Goal: Task Accomplishment & Management: Manage account settings

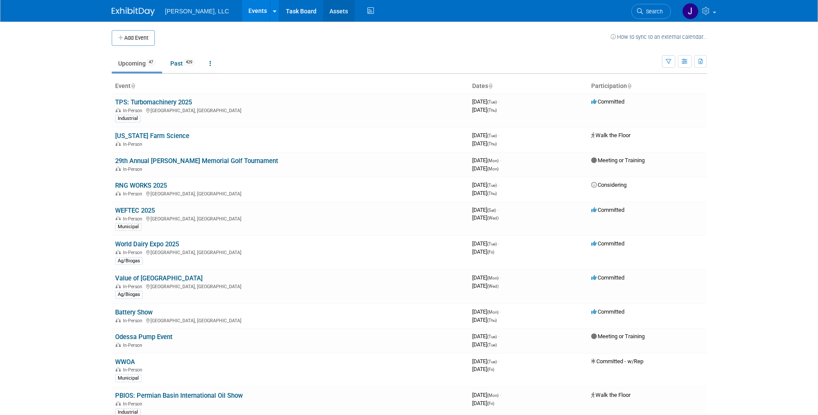
click at [323, 5] on link "Assets" at bounding box center [338, 11] width 31 height 22
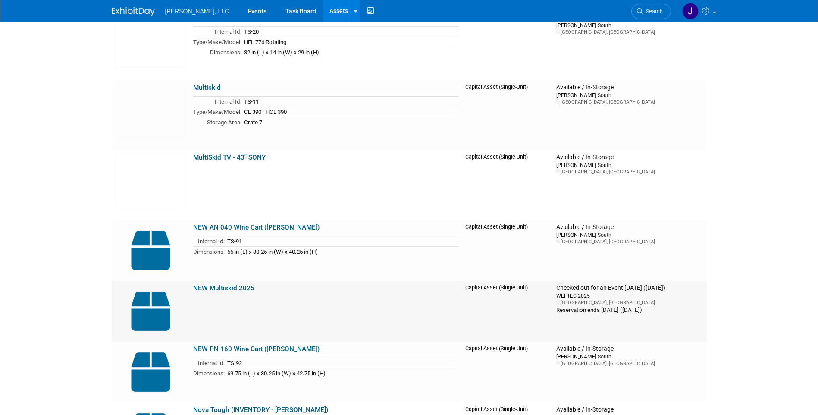
scroll to position [3363, 0]
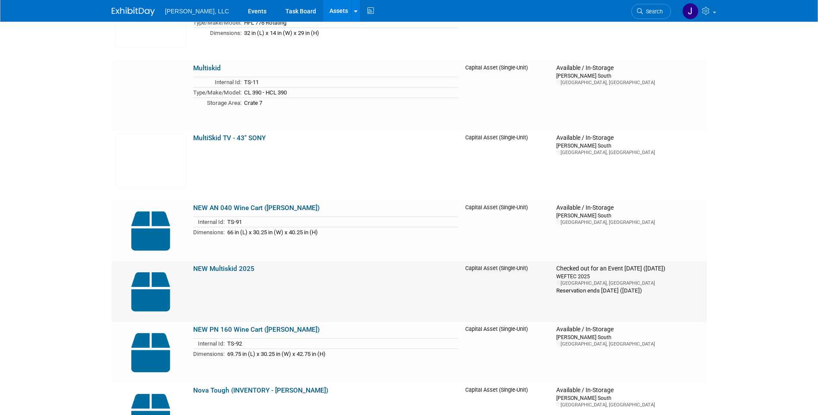
click at [147, 292] on img at bounding box center [150, 292] width 71 height 54
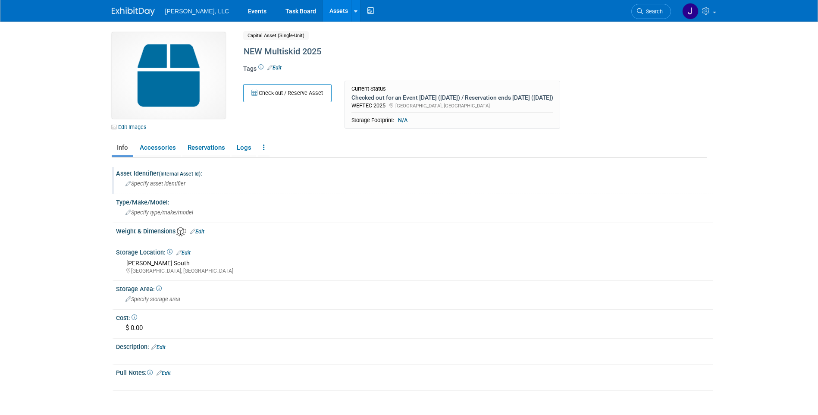
click at [152, 182] on span "Specify asset identifier" at bounding box center [155, 183] width 60 height 6
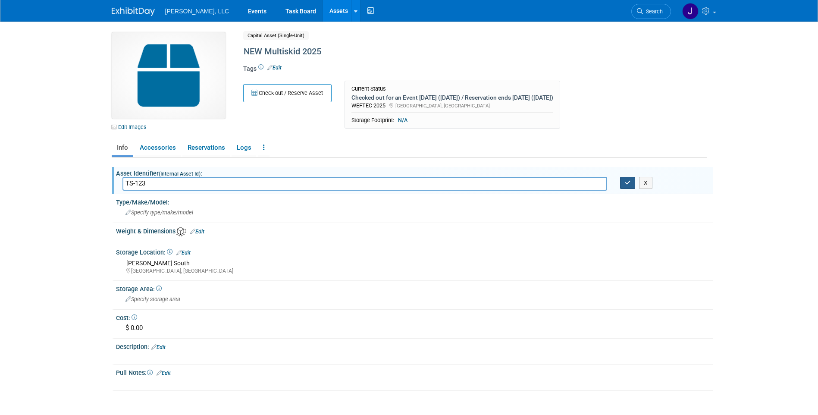
type input "TS-123"
click at [623, 182] on button "button" at bounding box center [628, 183] width 16 height 12
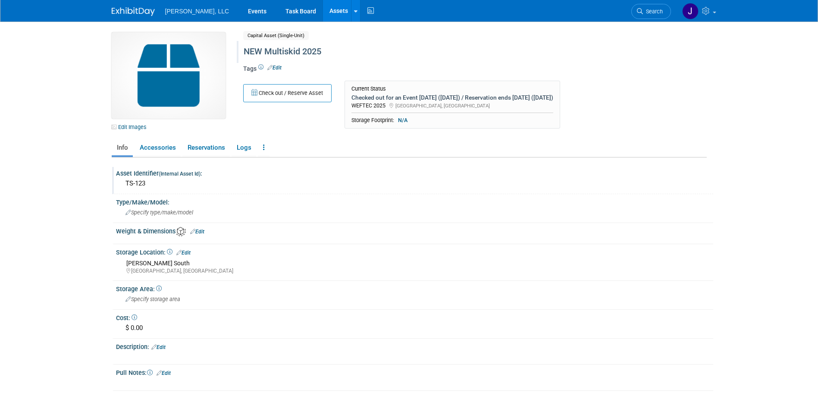
click at [282, 53] on div "NEW Multiskid 2025" at bounding box center [438, 52] width 395 height 16
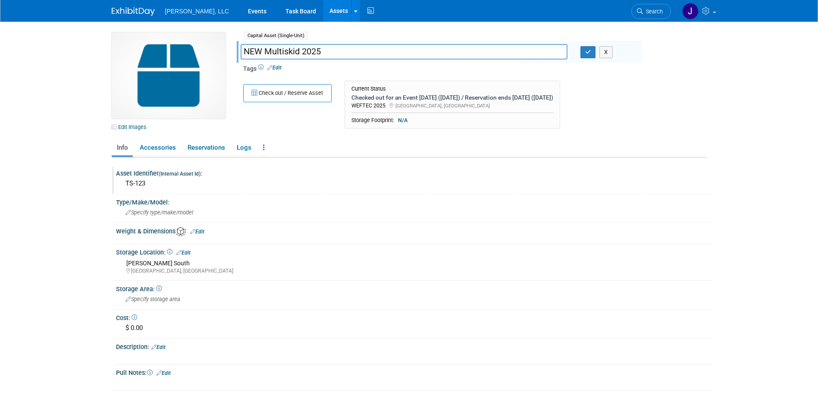
drag, startPoint x: 336, startPoint y: 50, endPoint x: 303, endPoint y: 52, distance: 33.3
click at [303, 52] on input "NEW Multiskid 2025" at bounding box center [404, 51] width 327 height 15
type input "NEW Multiskid FL776-OG260"
click at [585, 53] on icon "button" at bounding box center [588, 52] width 6 height 6
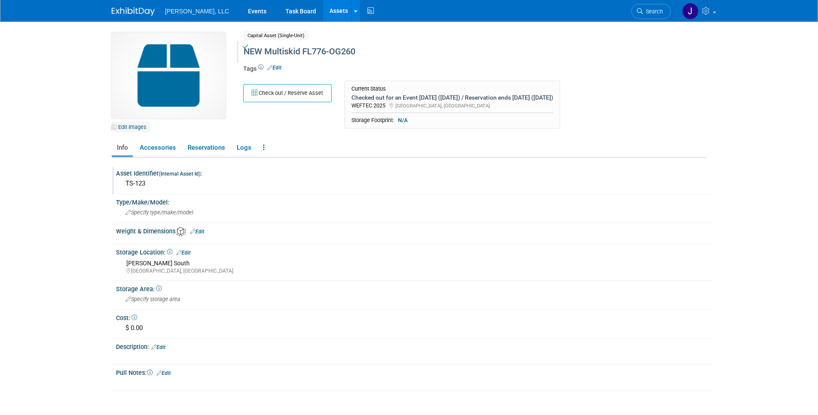
click at [134, 128] on link "Edit Images" at bounding box center [131, 127] width 38 height 11
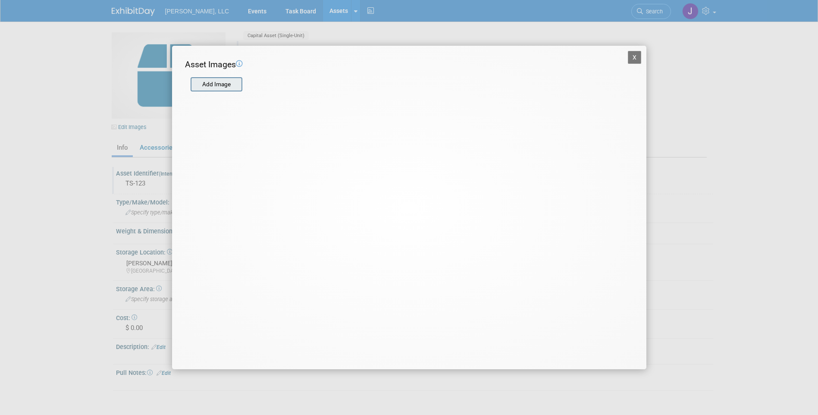
click at [222, 91] on div "Add Image" at bounding box center [217, 84] width 52 height 15
click at [230, 85] on input "file" at bounding box center [190, 84] width 103 height 13
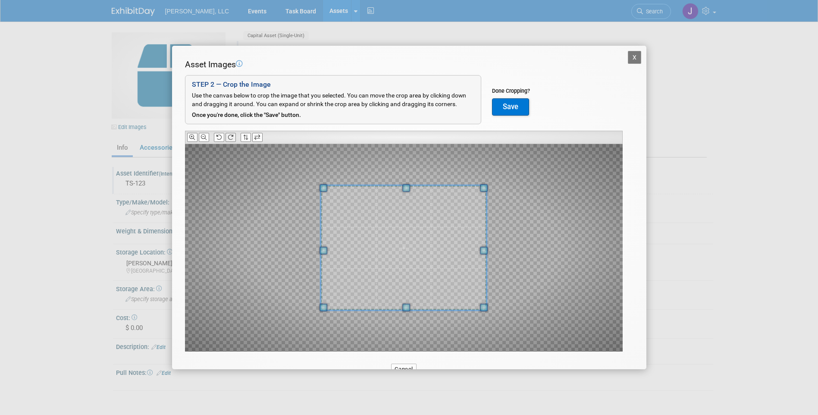
click at [231, 137] on icon at bounding box center [231, 138] width 6 height 6
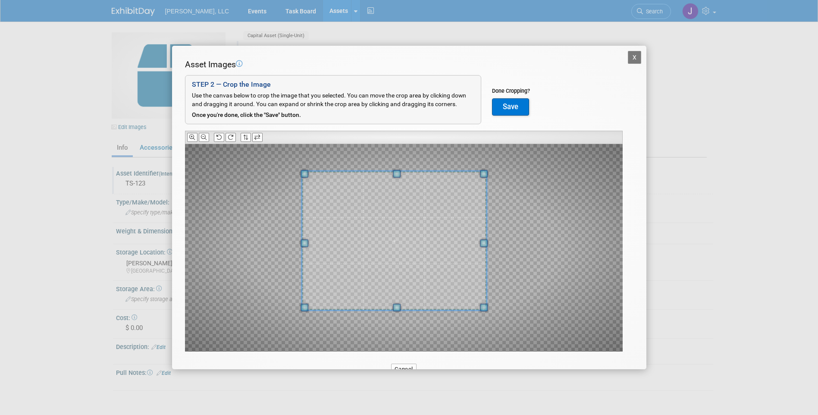
click at [315, 172] on div at bounding box center [394, 240] width 185 height 139
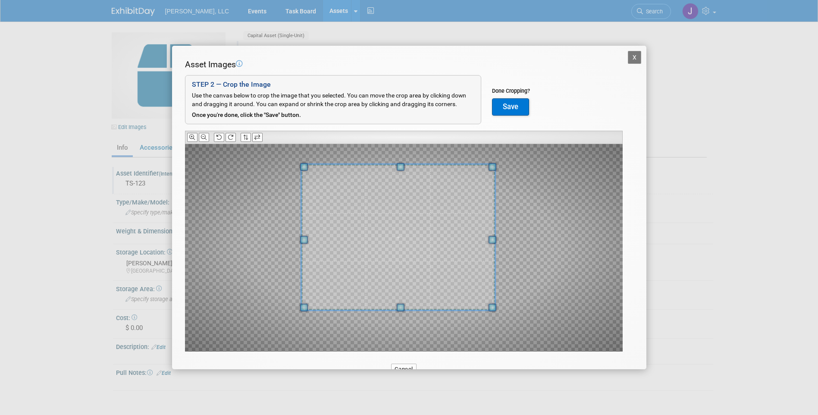
click at [486, 169] on div at bounding box center [398, 237] width 194 height 146
click at [510, 111] on button "Save" at bounding box center [510, 106] width 37 height 17
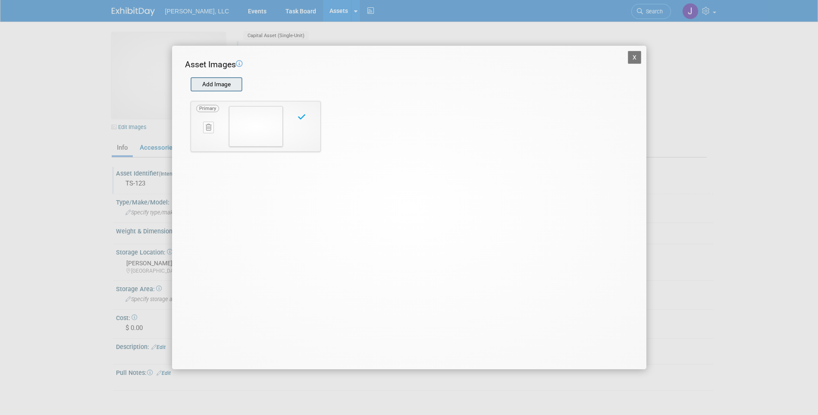
click at [213, 85] on input "file" at bounding box center [190, 84] width 103 height 13
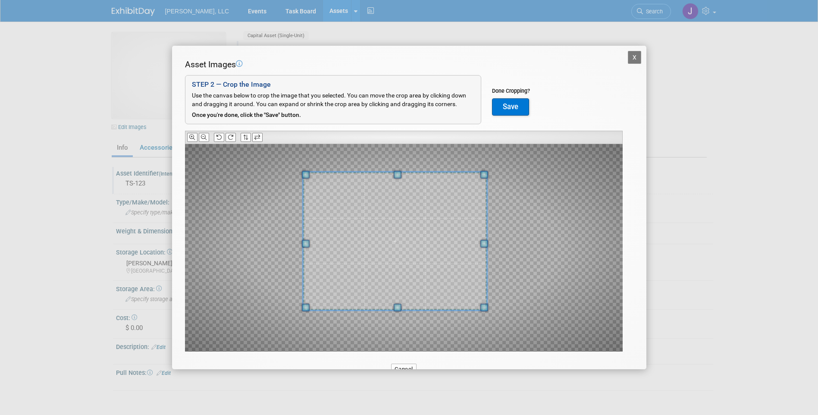
click at [316, 175] on div at bounding box center [395, 241] width 184 height 138
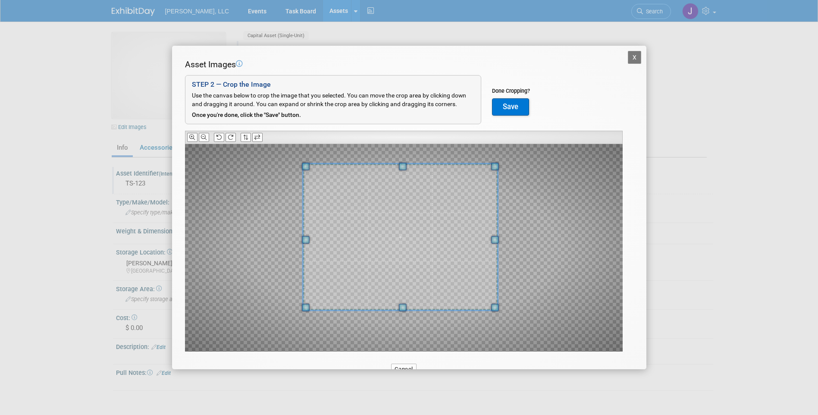
click at [498, 166] on span at bounding box center [495, 167] width 8 height 8
click at [516, 106] on button "Save" at bounding box center [510, 106] width 37 height 17
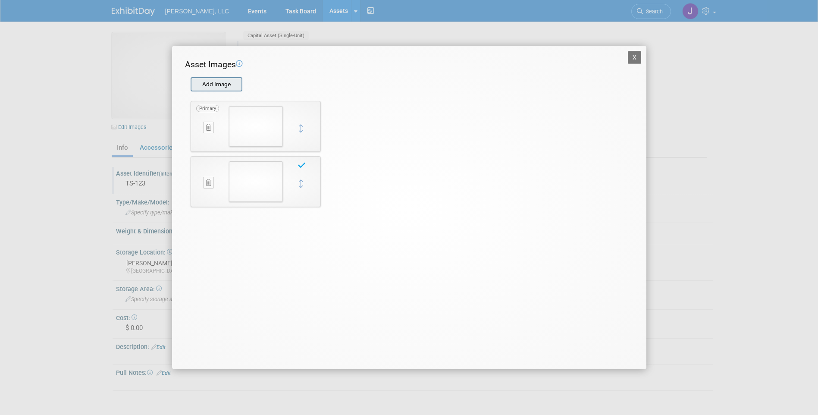
click at [217, 82] on input "file" at bounding box center [190, 84] width 103 height 13
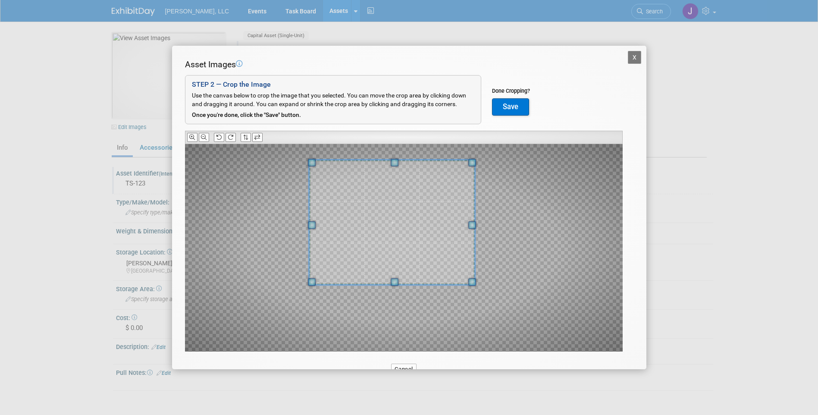
click at [397, 195] on span at bounding box center [392, 222] width 166 height 125
click at [506, 113] on button "Save" at bounding box center [510, 106] width 37 height 17
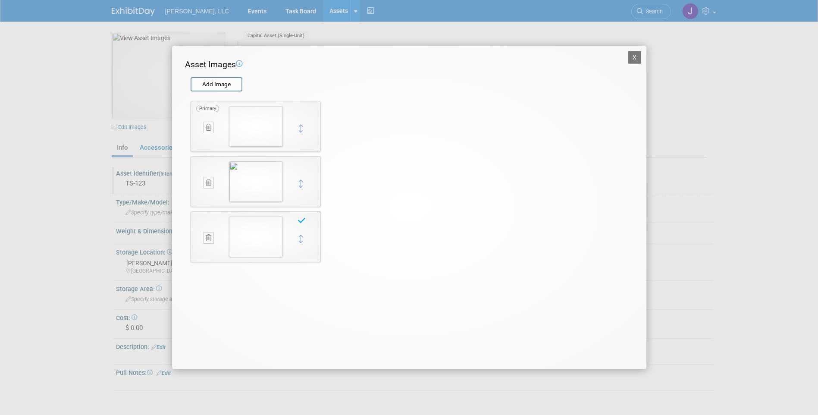
click at [637, 57] on button "X" at bounding box center [635, 57] width 14 height 13
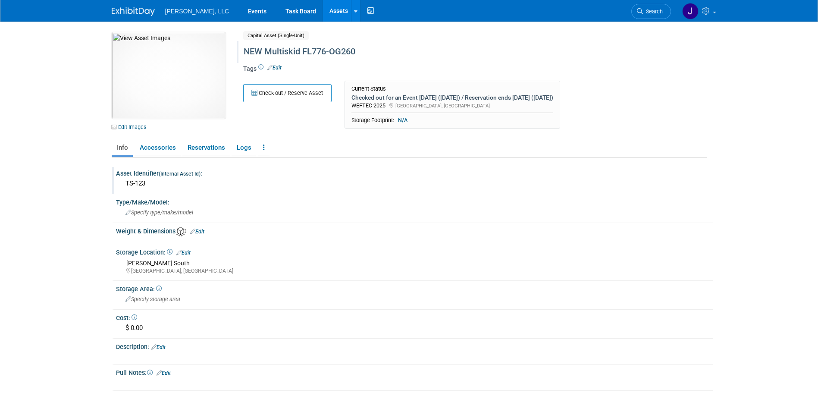
click at [323, 9] on link "Assets" at bounding box center [338, 11] width 31 height 22
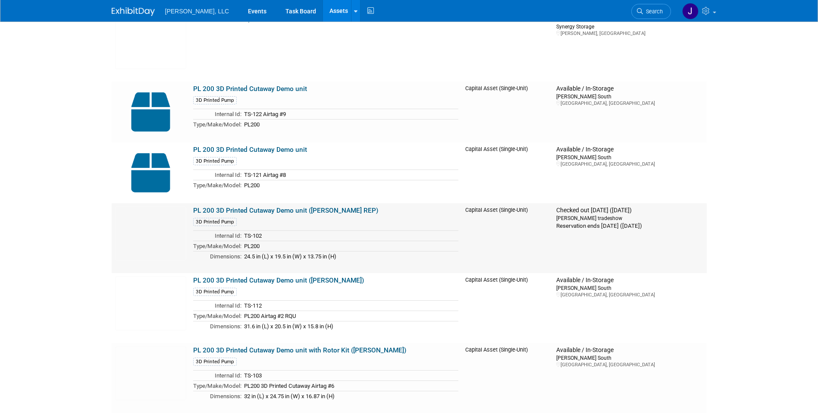
scroll to position [4268, 0]
